Goal: Navigation & Orientation: Find specific page/section

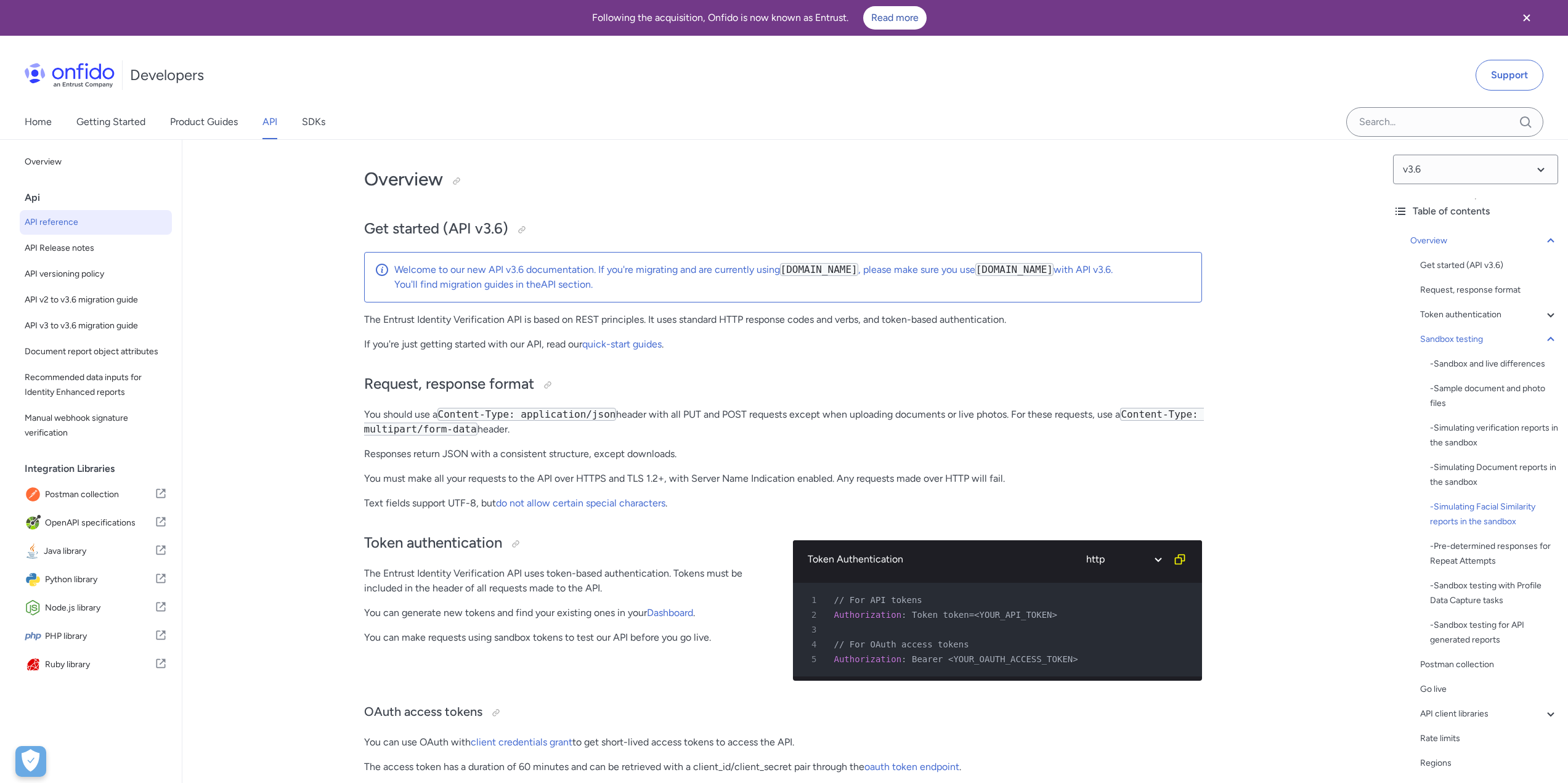
select select "http"
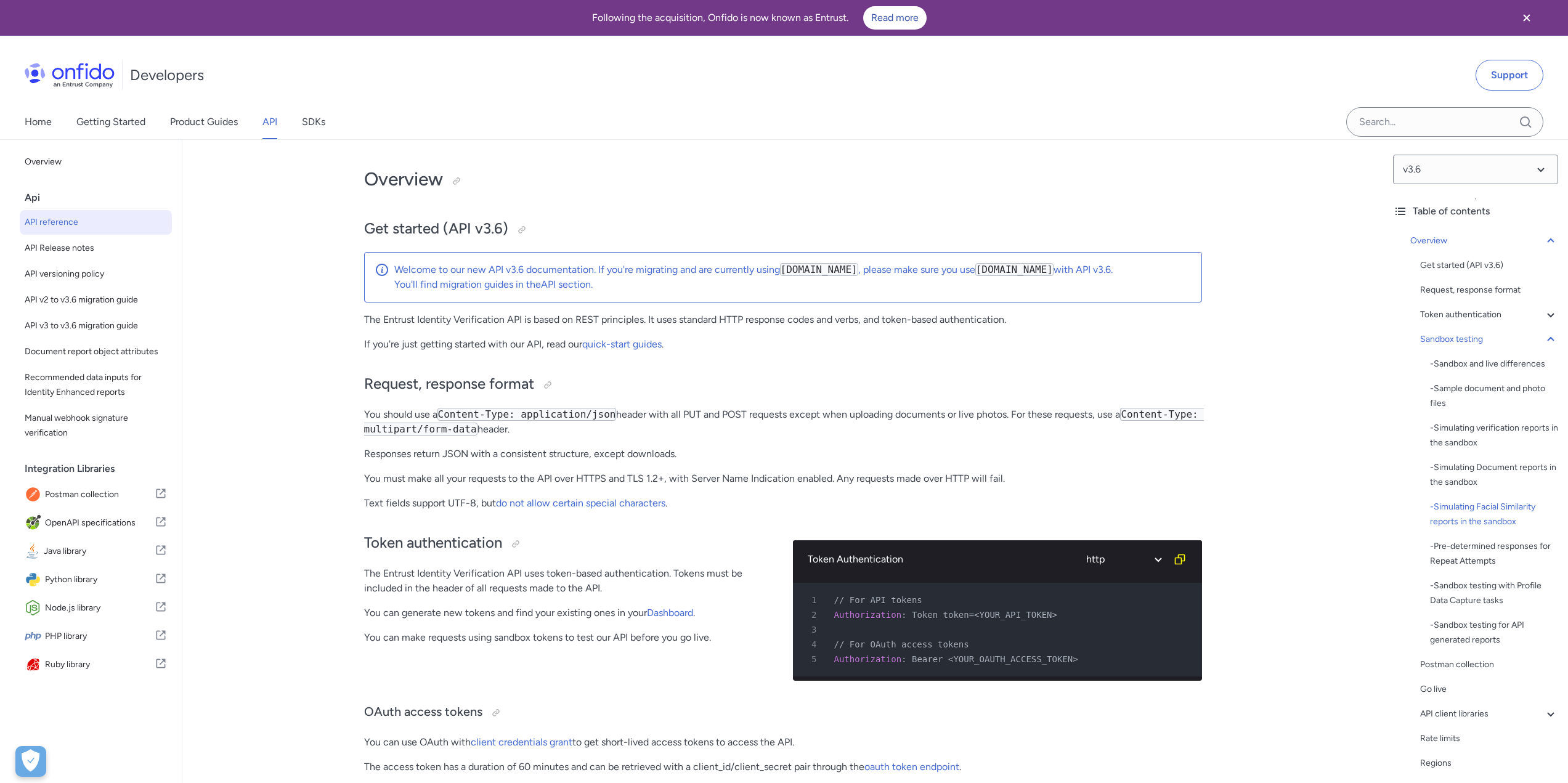
select select "http"
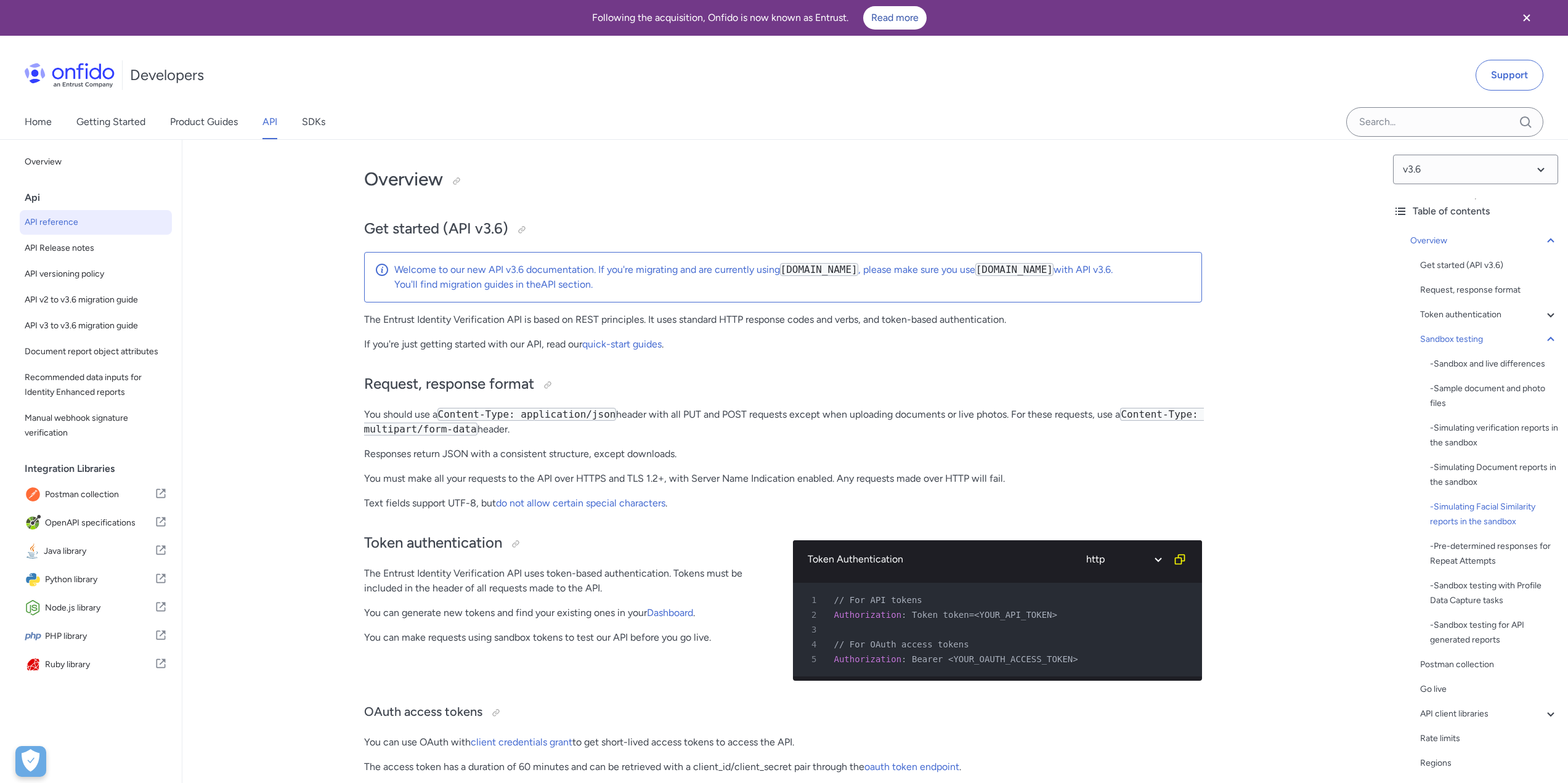
select select "http"
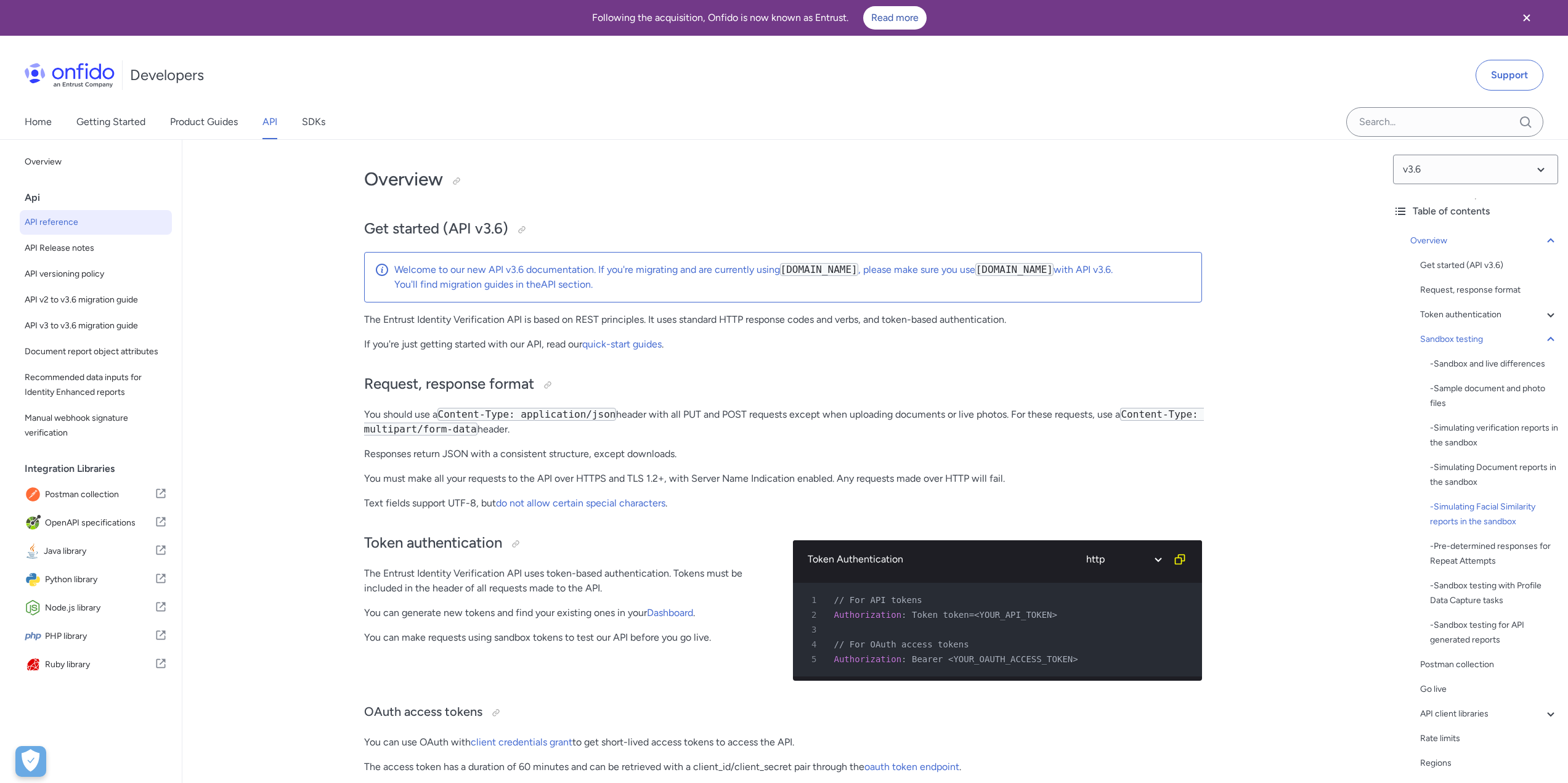
select select "http"
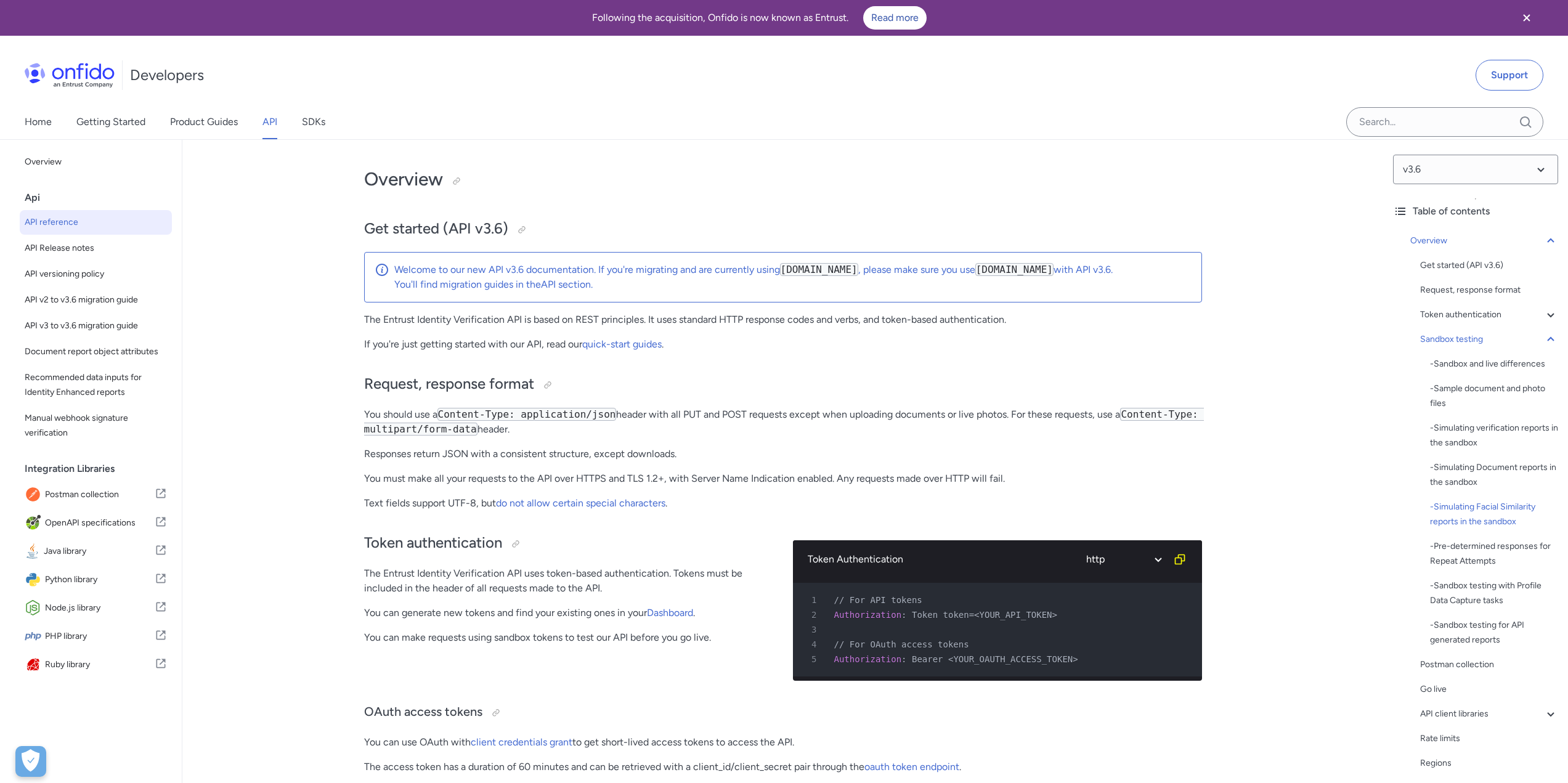
select select "http"
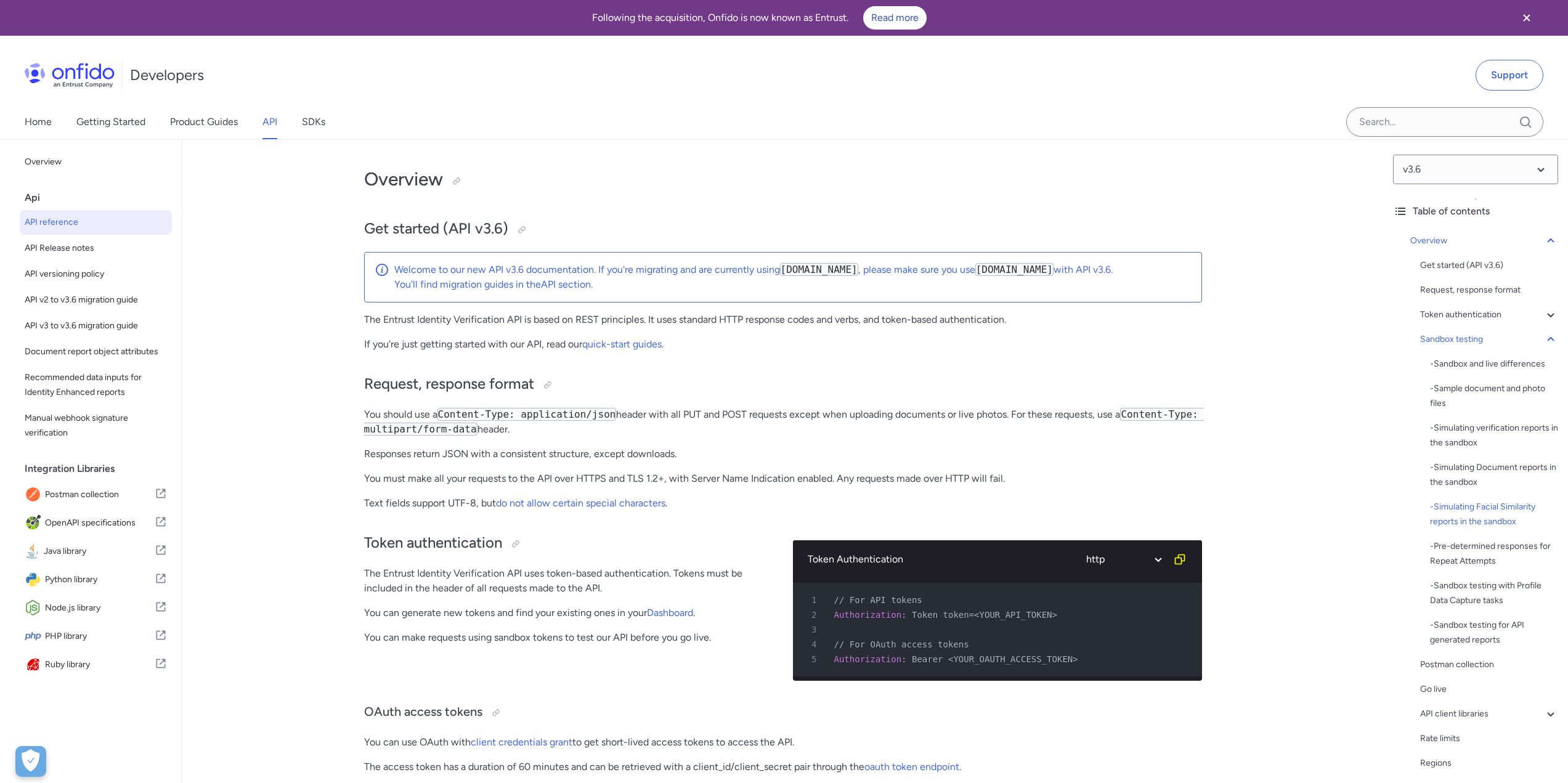
select select "http"
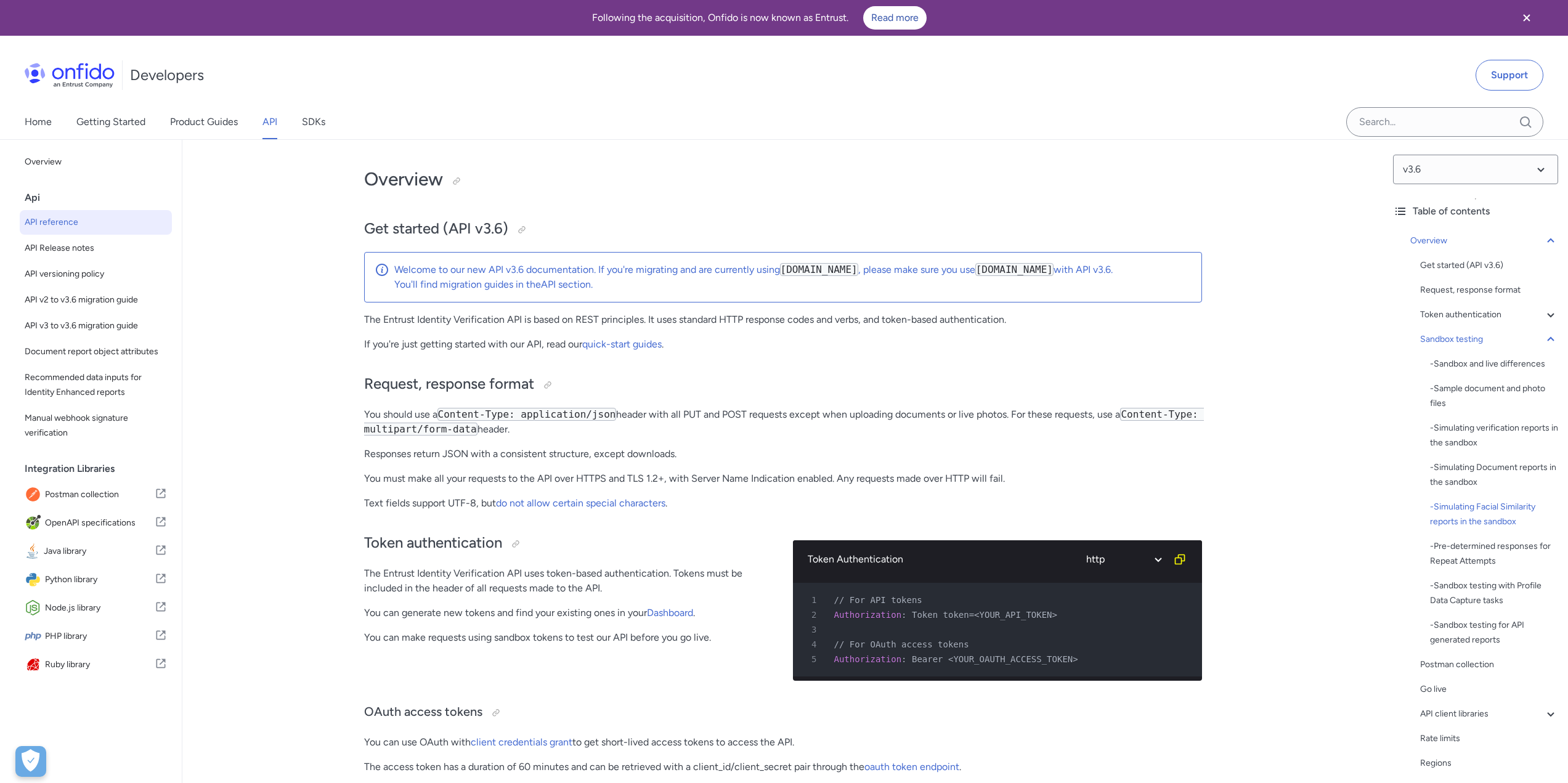
select select "http"
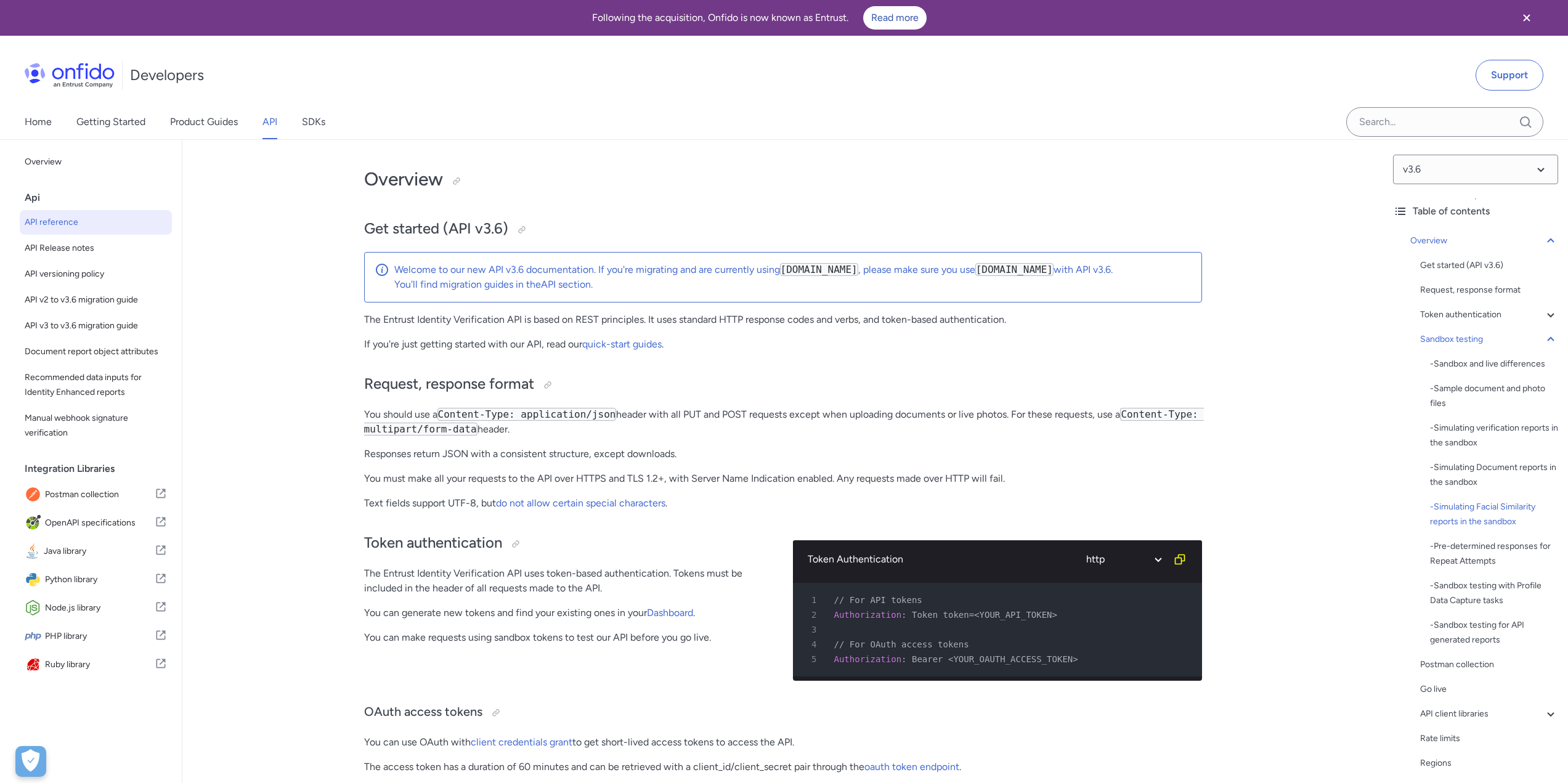
select select "http"
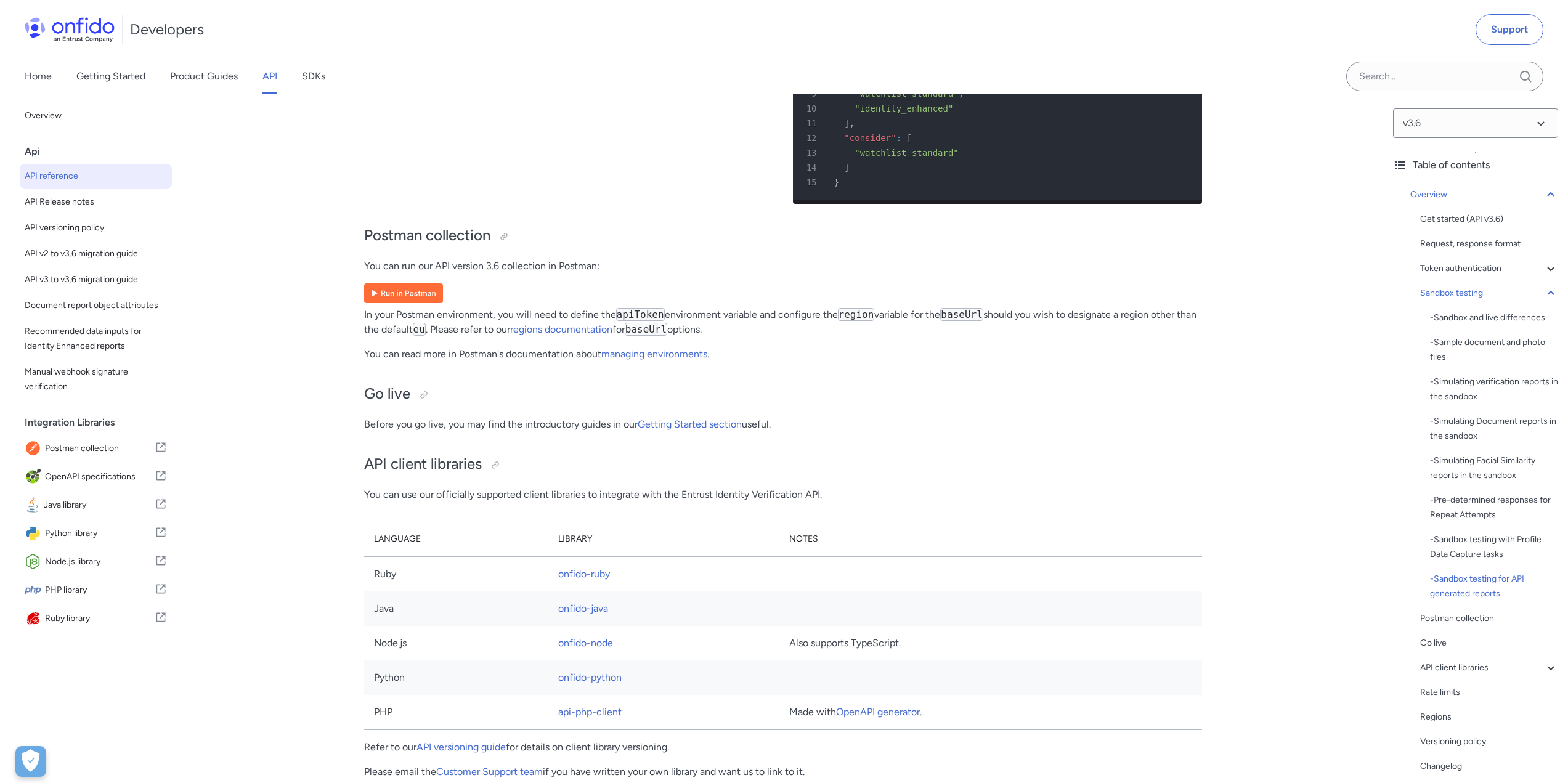
scroll to position [7949, 0]
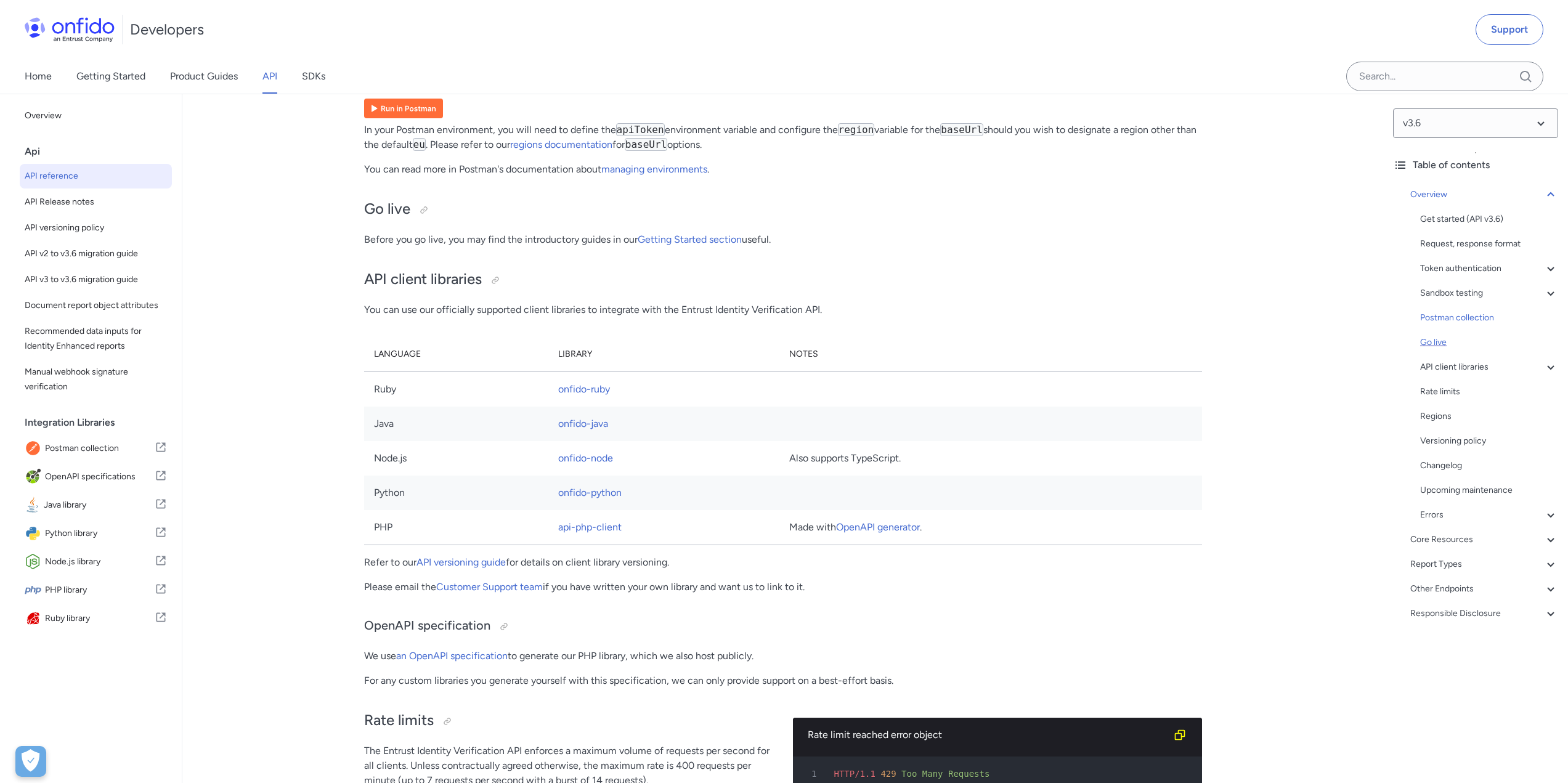
click at [1433, 346] on div "Go live" at bounding box center [1489, 342] width 138 height 15
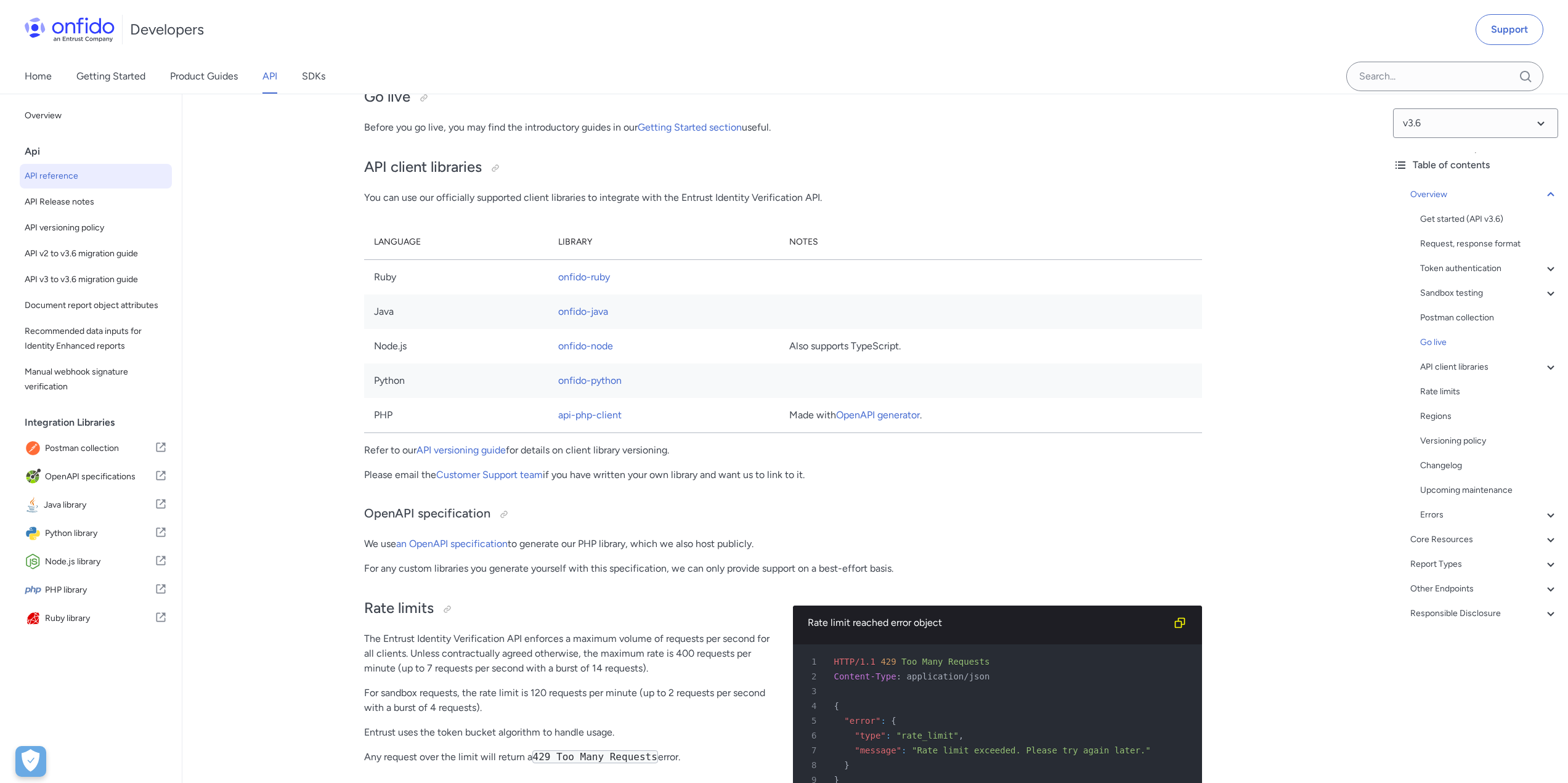
scroll to position [8307, 0]
